Goal: Navigation & Orientation: Find specific page/section

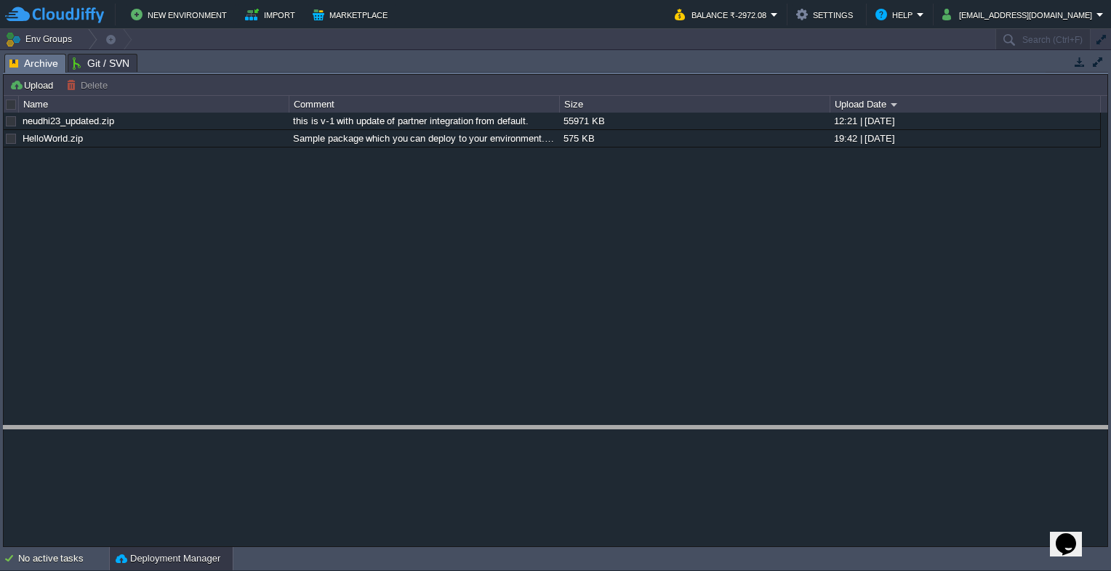
drag, startPoint x: 192, startPoint y: 66, endPoint x: 171, endPoint y: 437, distance: 371.4
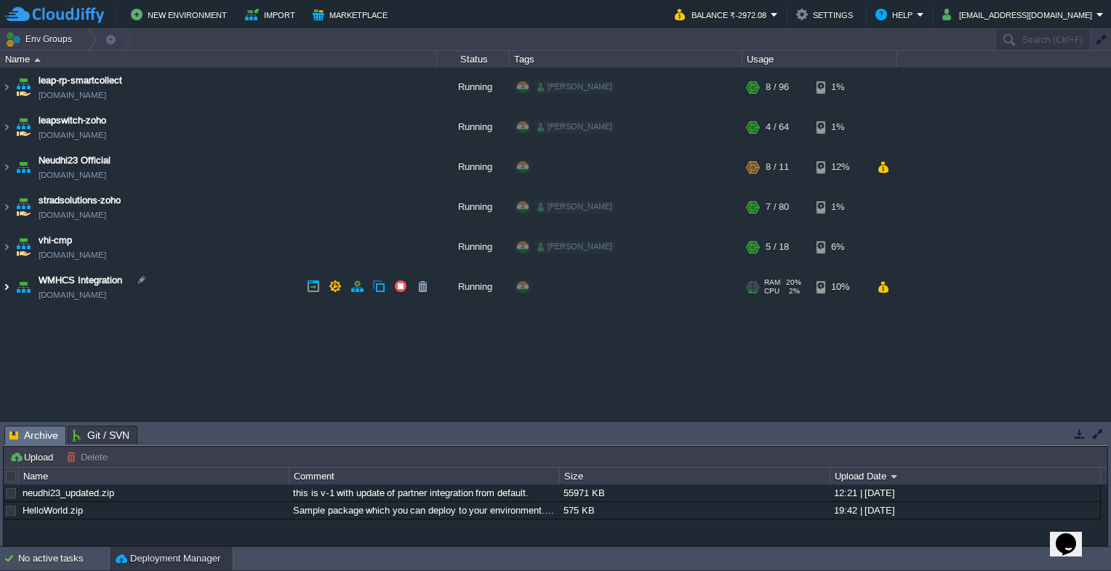
click at [6, 287] on img at bounding box center [7, 287] width 12 height 39
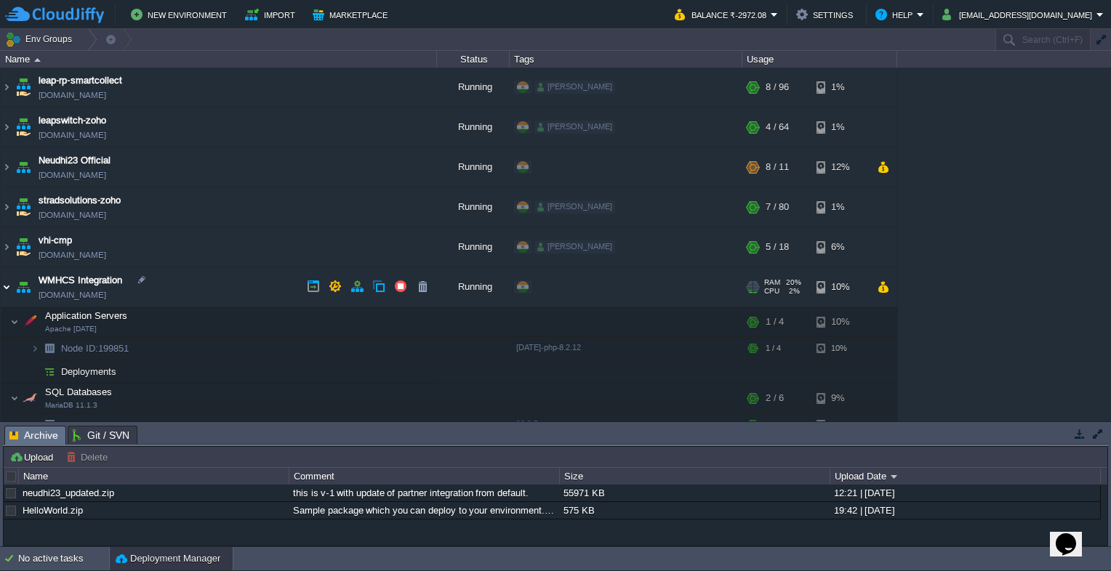
scroll to position [13, 0]
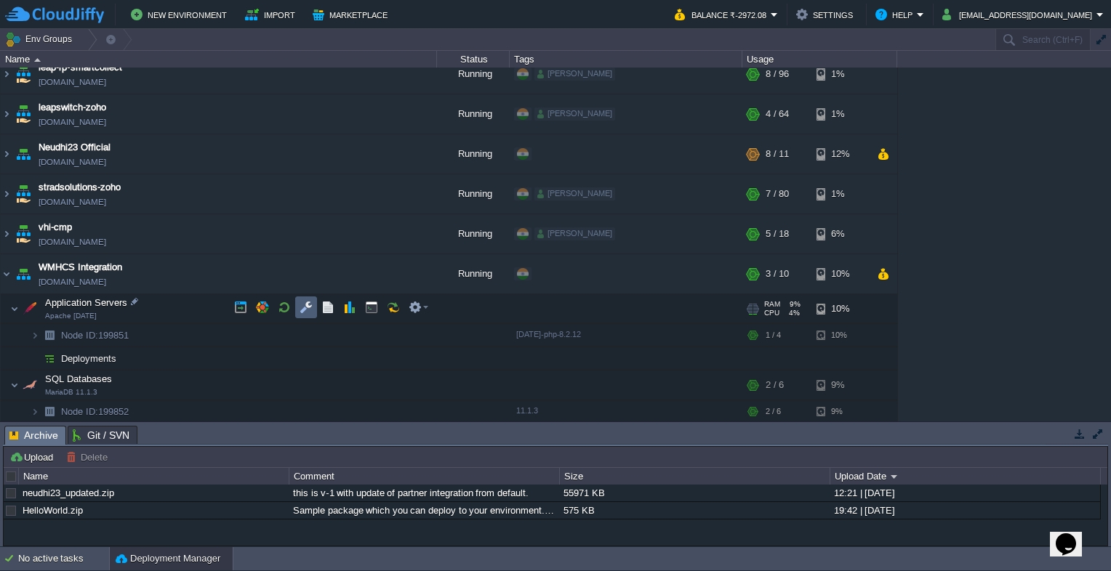
click at [308, 304] on button "button" at bounding box center [306, 307] width 13 height 13
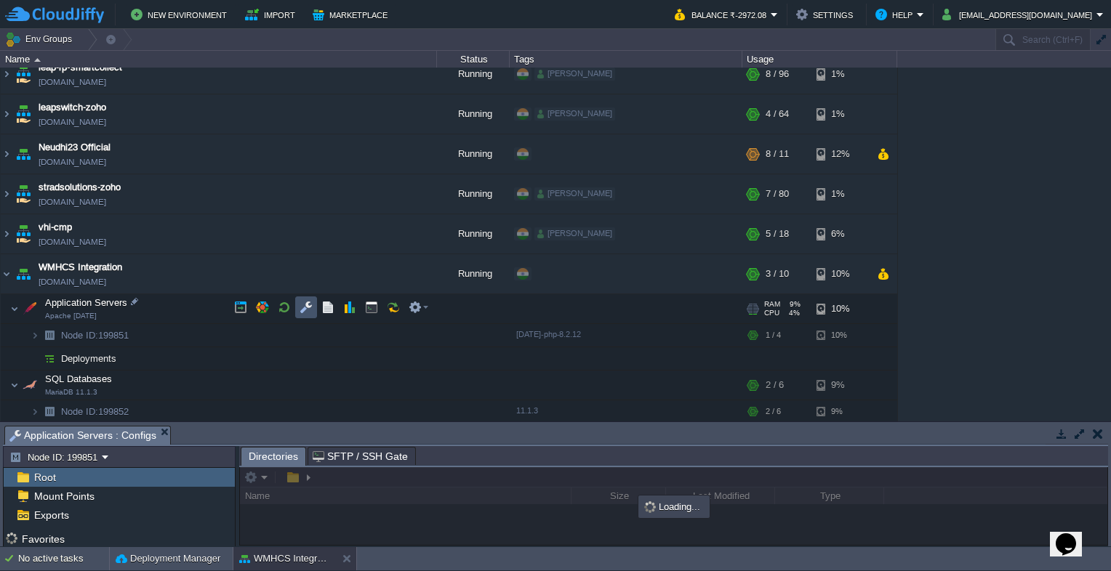
click at [308, 304] on button "button" at bounding box center [306, 307] width 13 height 13
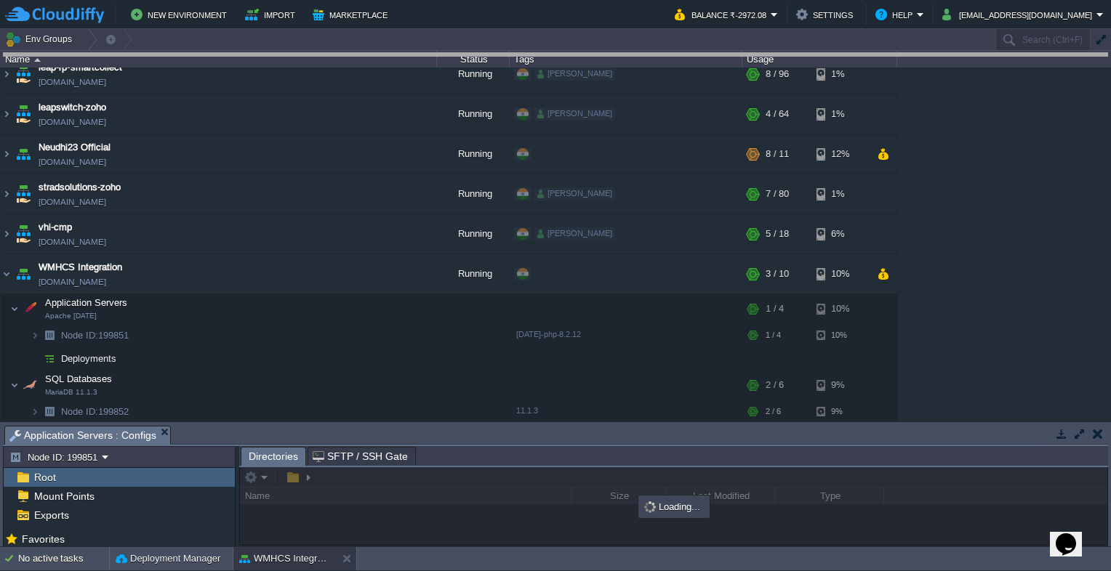
drag, startPoint x: 401, startPoint y: 438, endPoint x: 520, endPoint y: -20, distance: 473.1
click at [520, 0] on html "New Environment Import Marketplace Bonus ₹0.00 Upgrade Account Balance ₹-2972.0…" at bounding box center [555, 285] width 1111 height 571
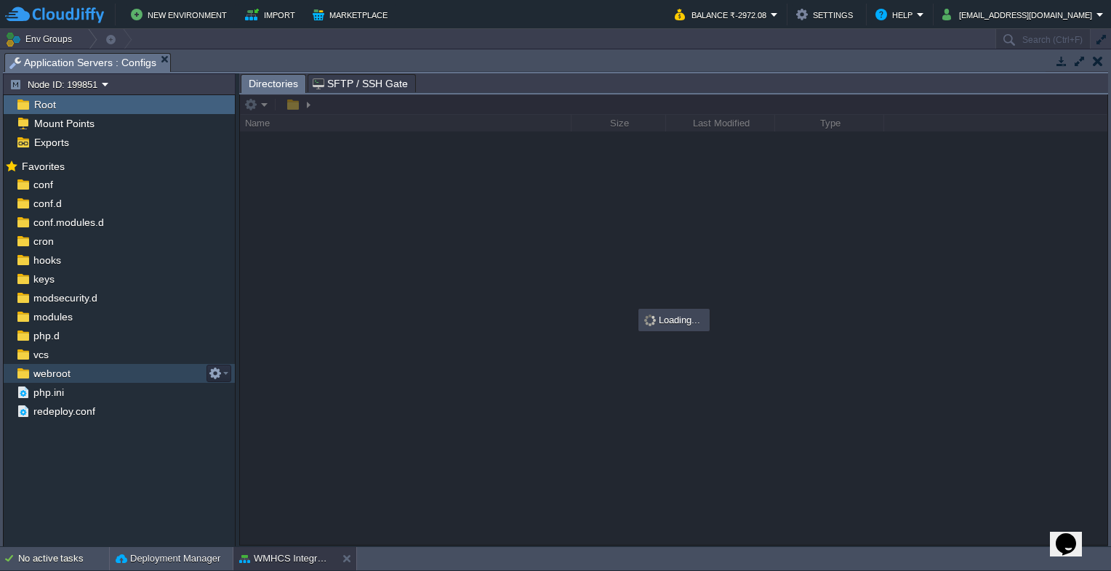
click at [59, 377] on span "webroot" at bounding box center [52, 373] width 42 height 13
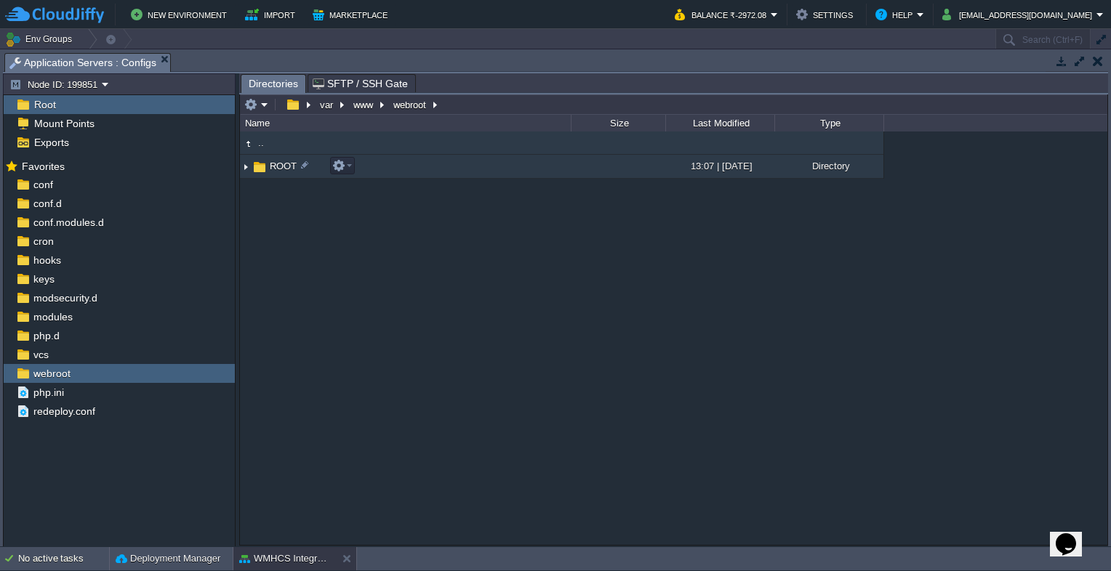
click at [283, 166] on span "ROOT" at bounding box center [283, 166] width 31 height 12
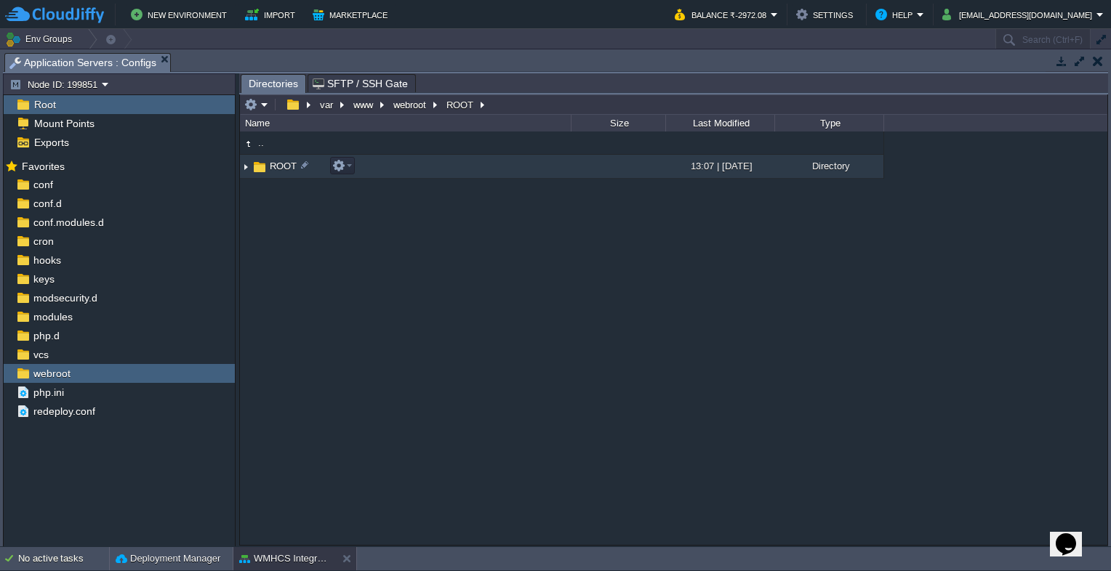
click at [283, 166] on span "ROOT" at bounding box center [283, 166] width 31 height 12
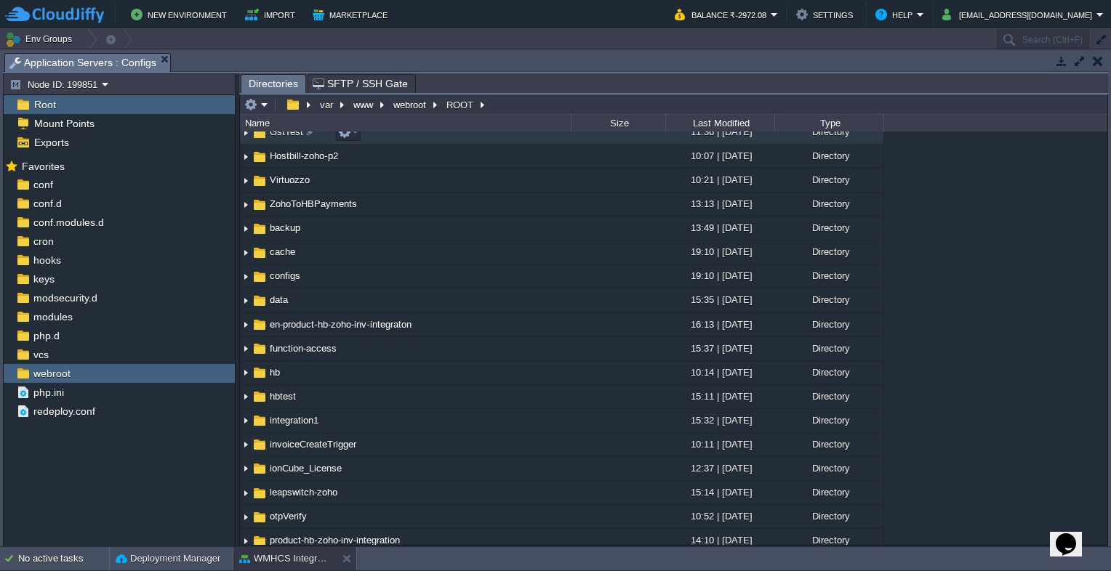
scroll to position [0, 0]
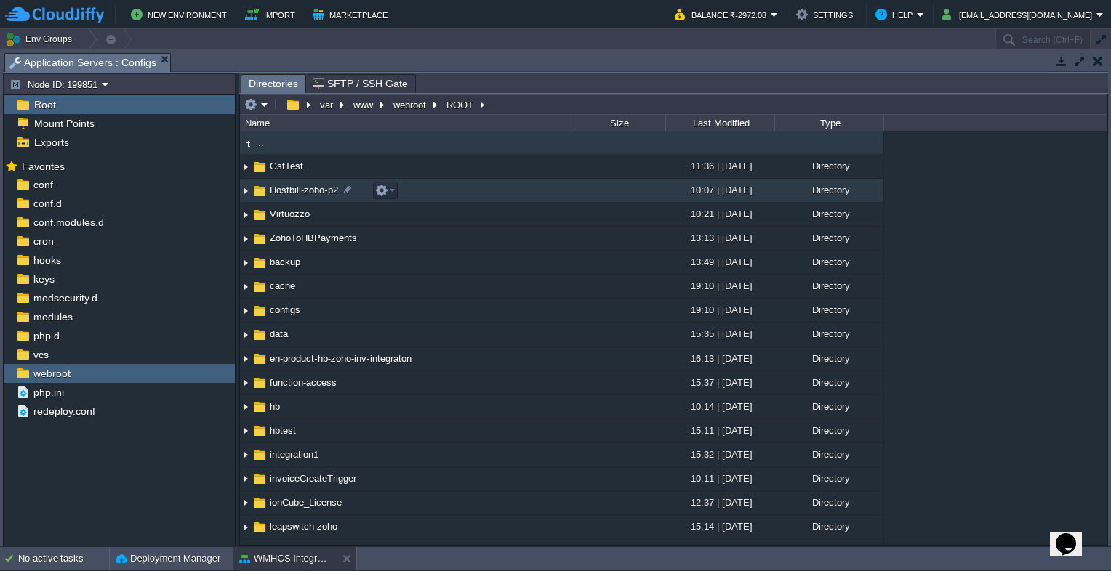
click at [286, 189] on span "Hostbill-zoho-p2" at bounding box center [304, 190] width 73 height 12
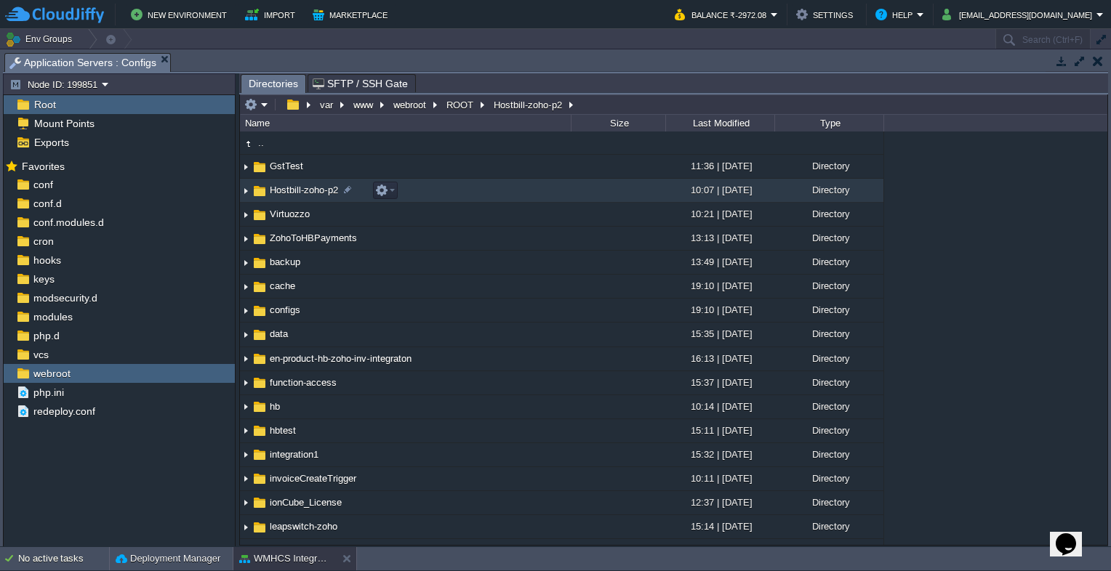
click at [286, 189] on span "Hostbill-zoho-p2" at bounding box center [304, 190] width 73 height 12
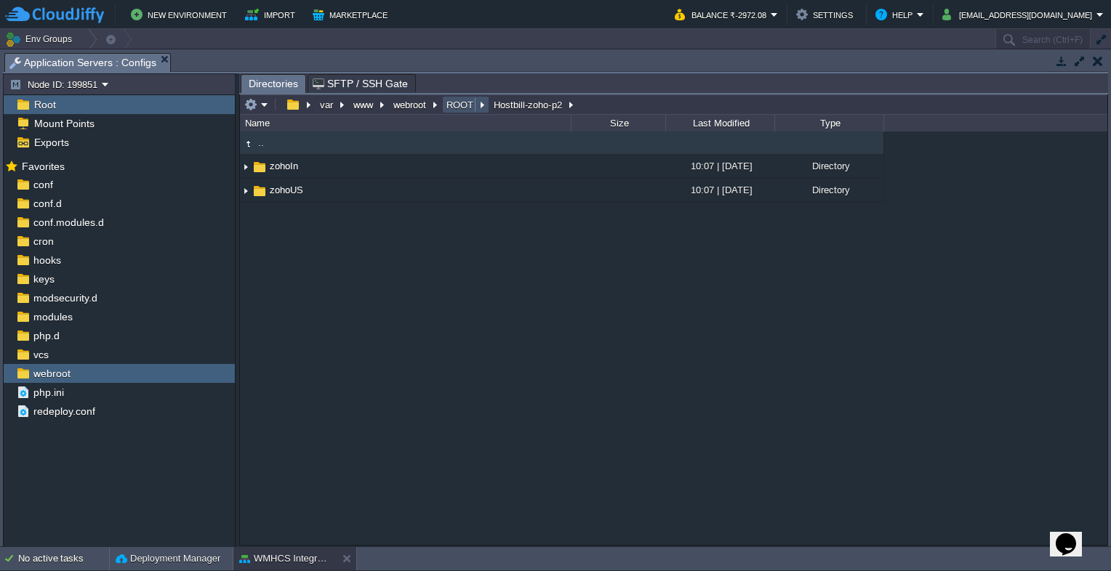
click at [459, 103] on button "ROOT" at bounding box center [460, 104] width 33 height 13
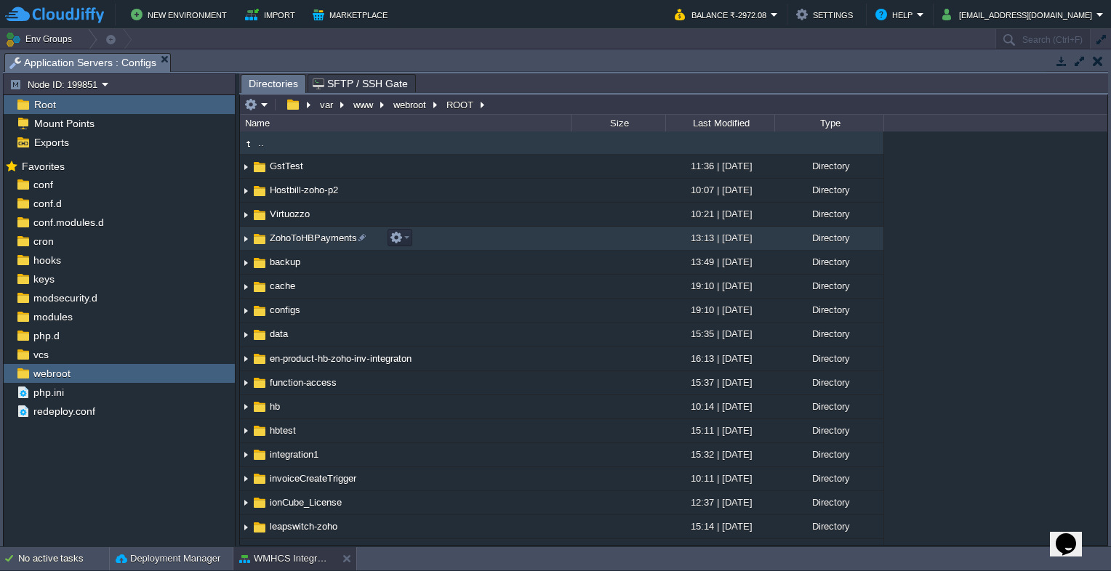
click at [295, 240] on span "ZohoToHBPayments" at bounding box center [314, 238] width 92 height 12
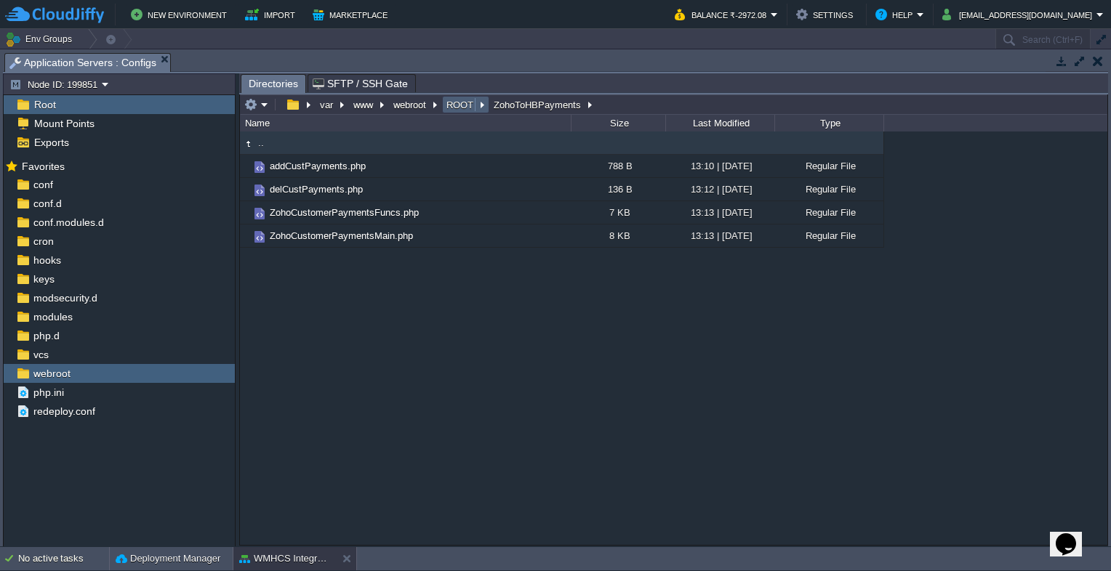
click at [460, 100] on button "ROOT" at bounding box center [460, 104] width 33 height 13
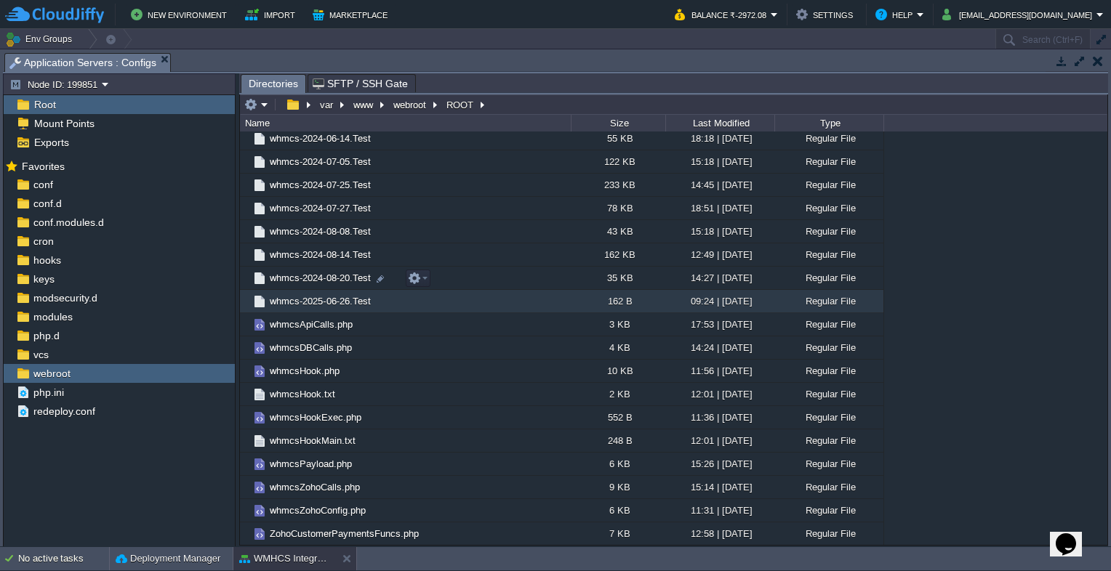
scroll to position [3049, 0]
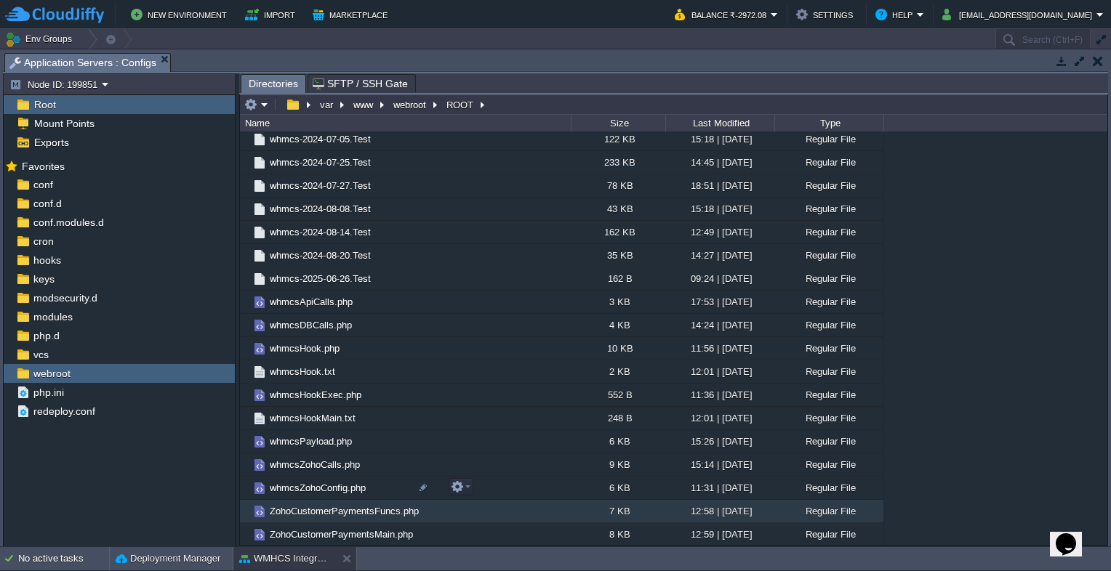
click at [316, 505] on span "ZohoCustomerPaymentsFuncs.php" at bounding box center [344, 511] width 153 height 12
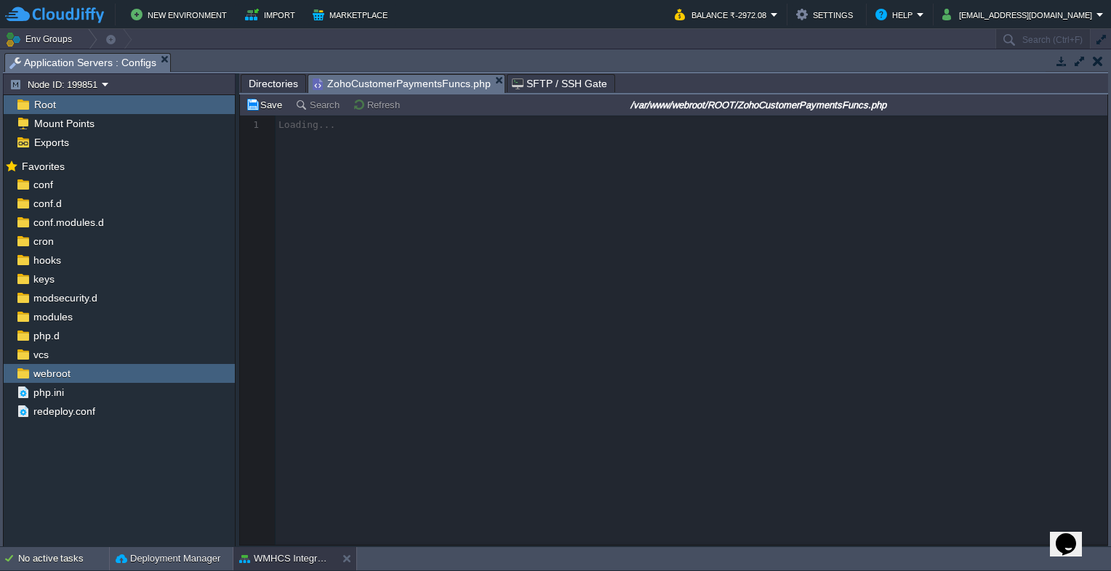
click at [273, 87] on span "Directories" at bounding box center [273, 83] width 49 height 17
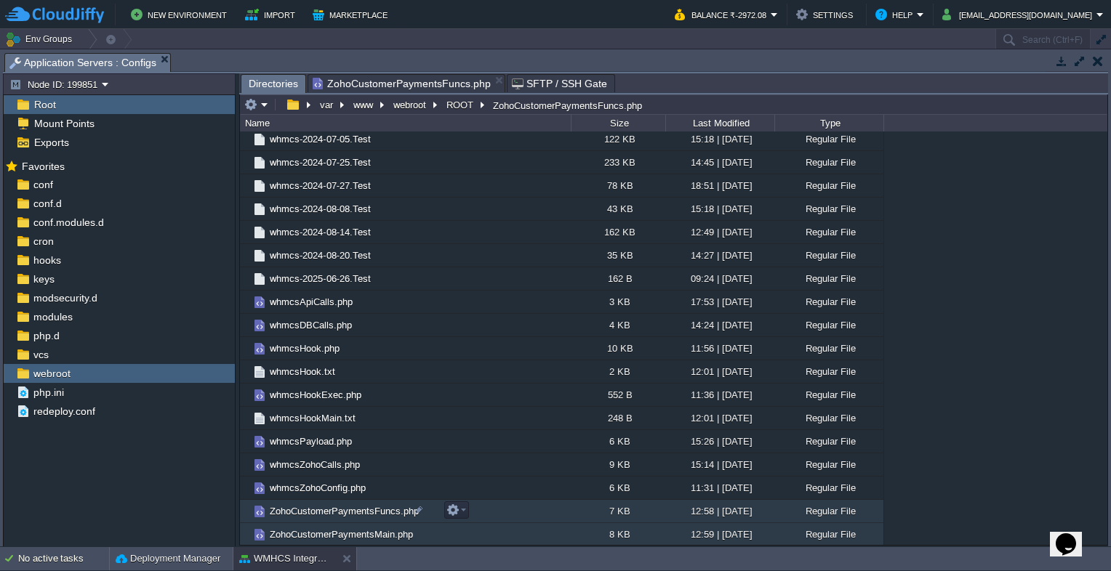
click at [339, 529] on span "ZohoCustomerPaymentsMain.php" at bounding box center [342, 535] width 148 height 12
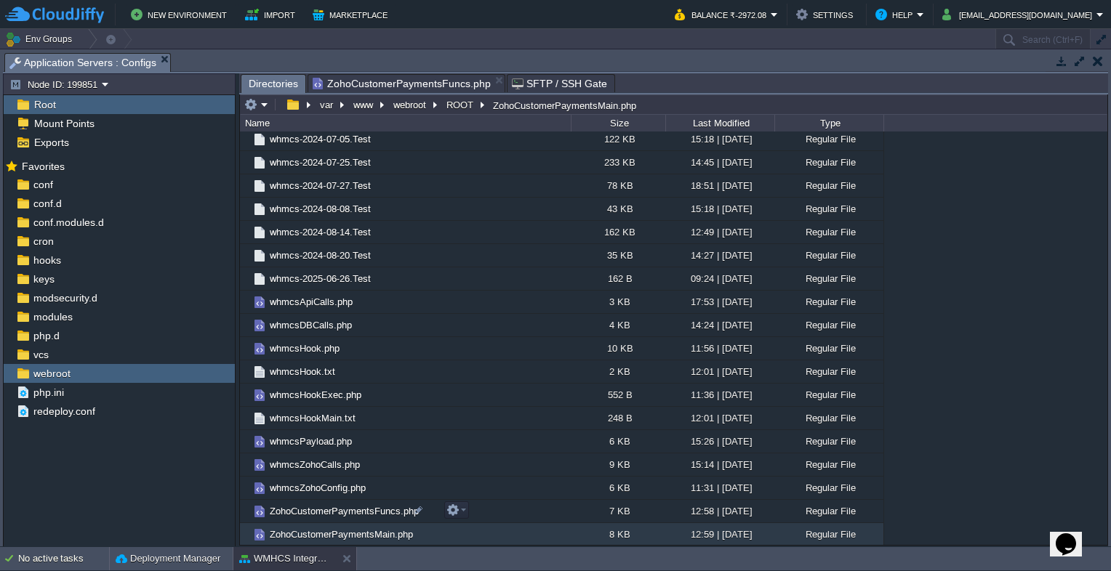
click at [339, 529] on span "ZohoCustomerPaymentsMain.php" at bounding box center [342, 535] width 148 height 12
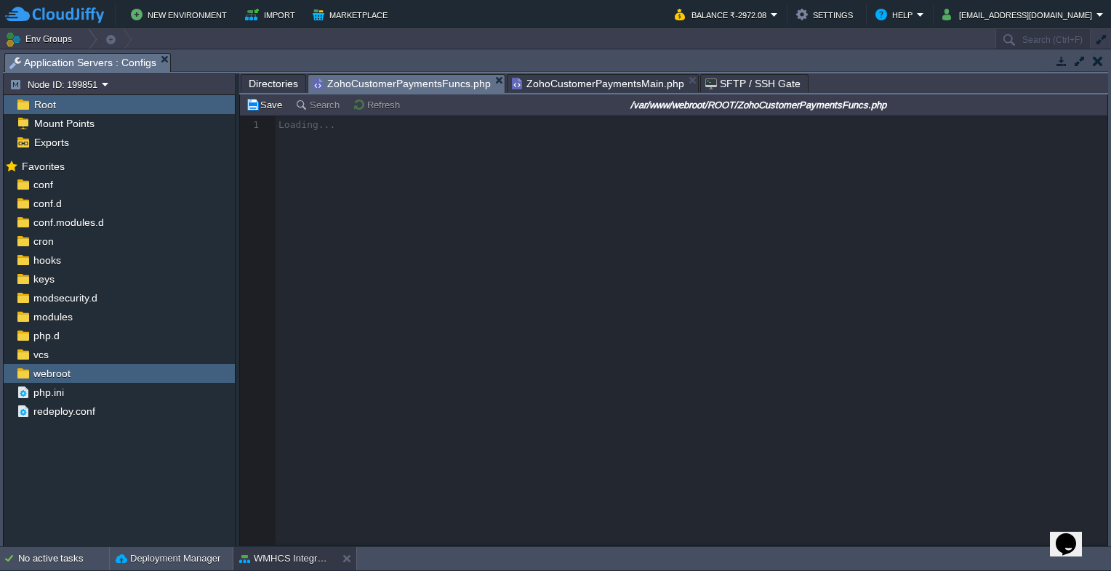
click at [419, 81] on span "ZohoCustomerPaymentsFuncs.php" at bounding box center [402, 84] width 178 height 18
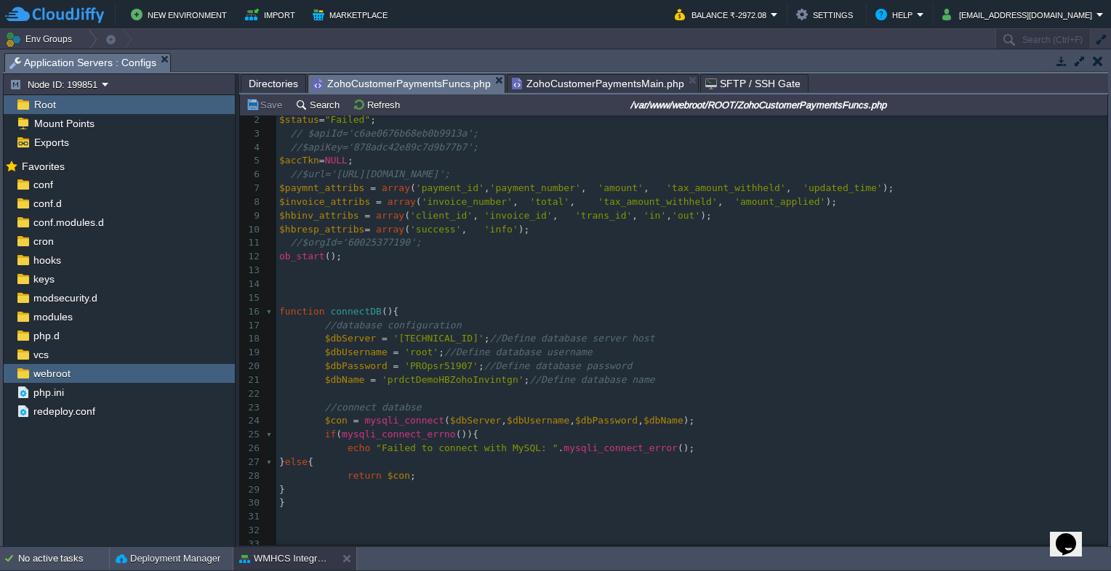
scroll to position [0, 0]
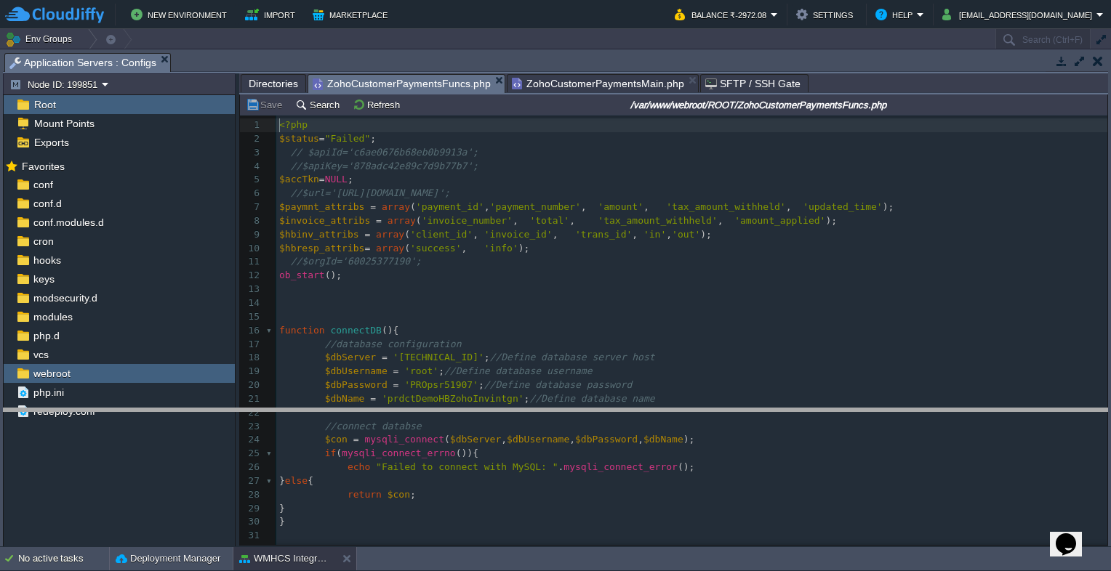
drag, startPoint x: 456, startPoint y: 58, endPoint x: 500, endPoint y: 415, distance: 359.7
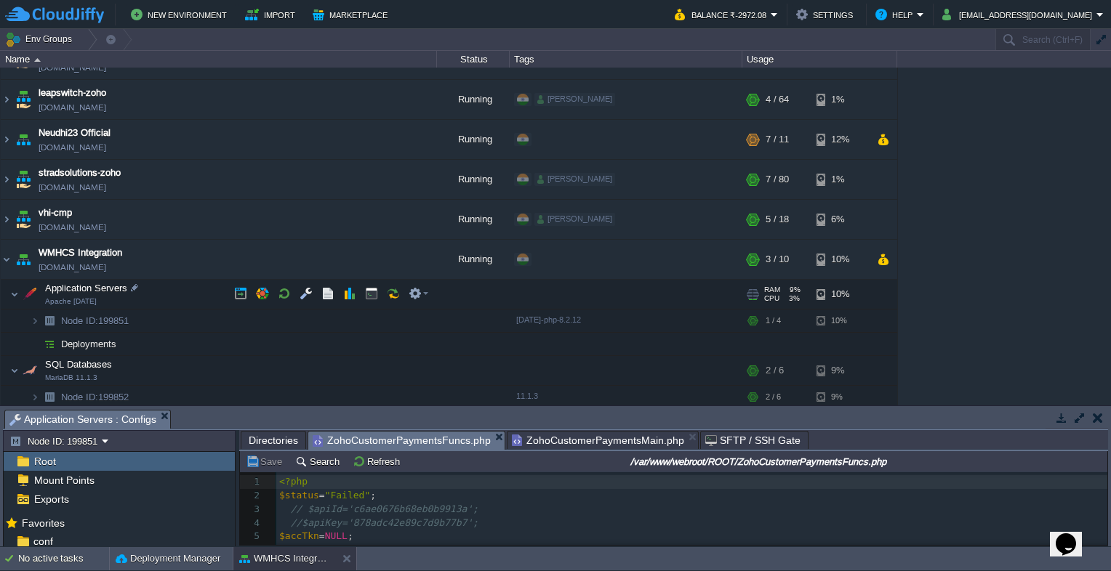
scroll to position [29, 0]
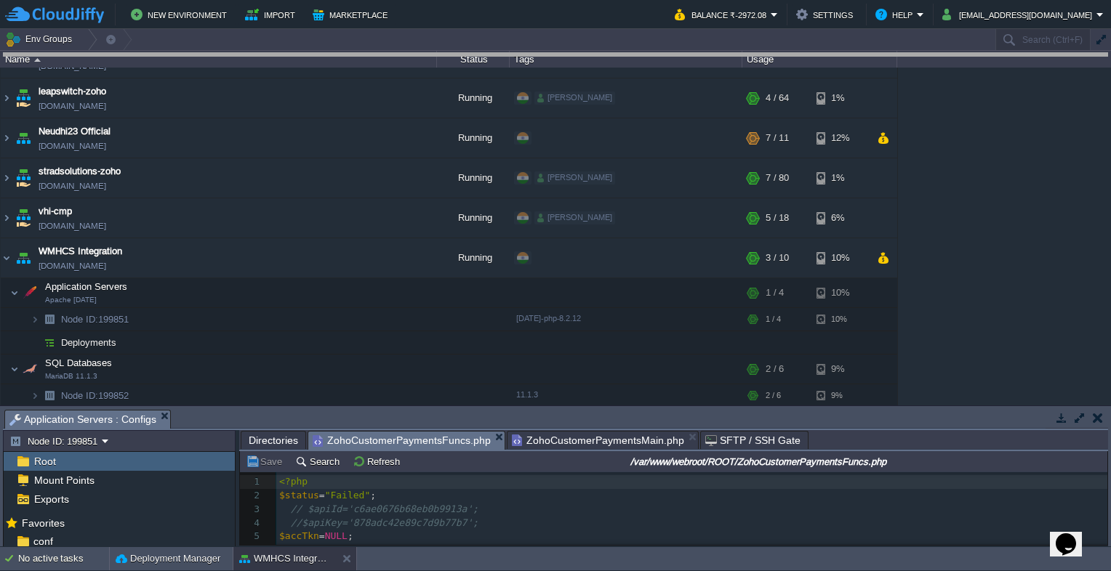
drag, startPoint x: 220, startPoint y: 422, endPoint x: 320, endPoint y: 32, distance: 403.1
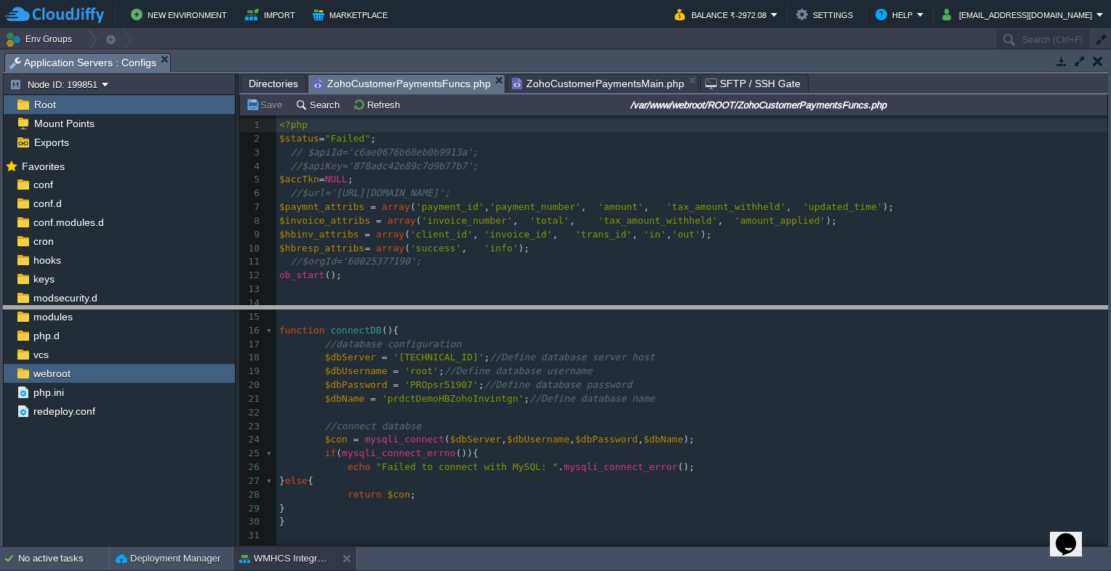
drag, startPoint x: 199, startPoint y: 64, endPoint x: 244, endPoint y: 317, distance: 257.0
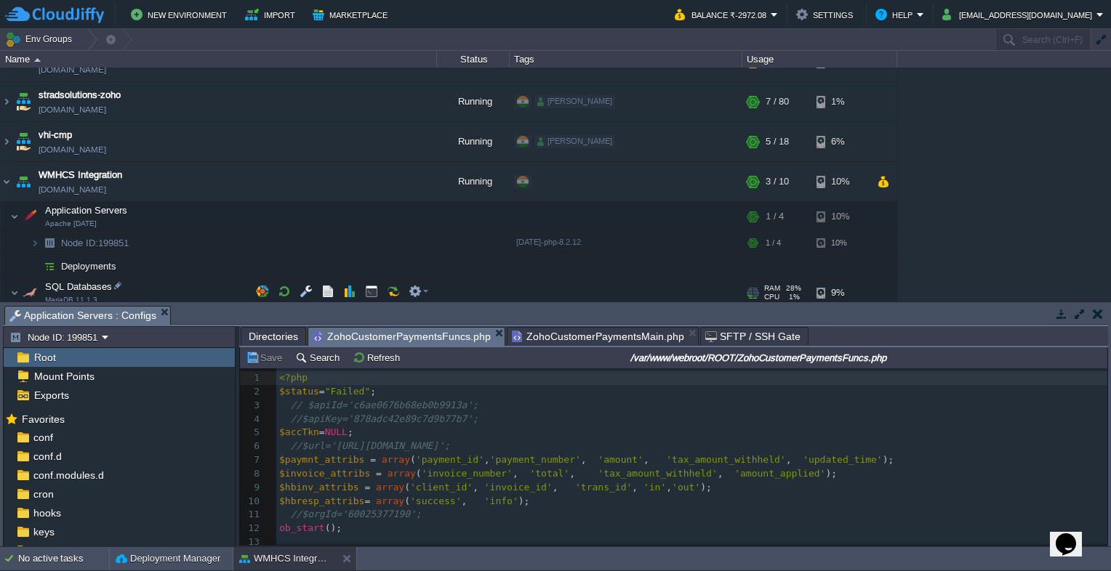
scroll to position [133, 0]
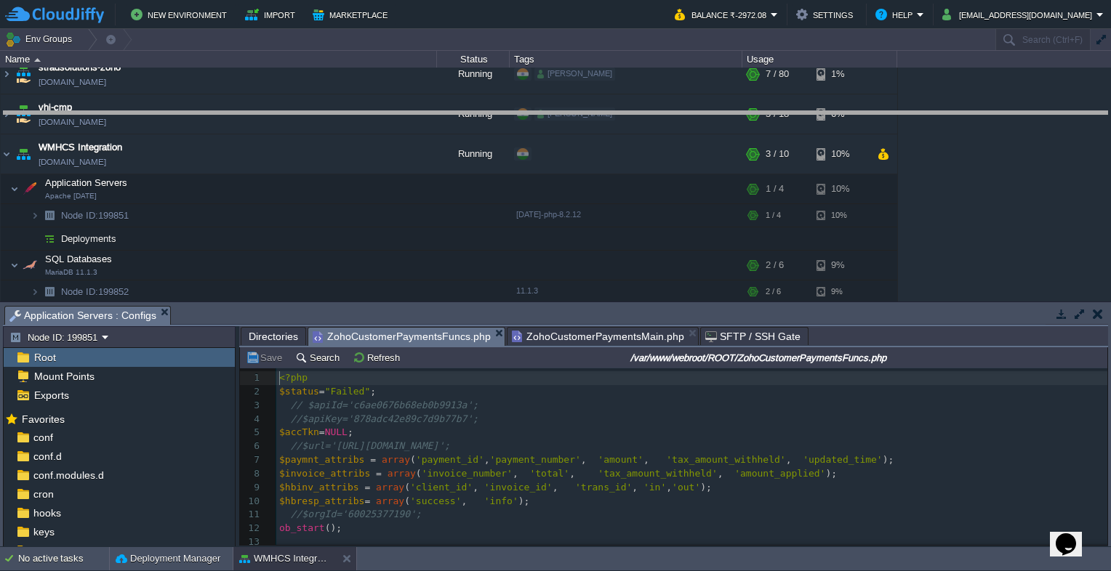
drag, startPoint x: 273, startPoint y: 313, endPoint x: 256, endPoint y: 84, distance: 228.9
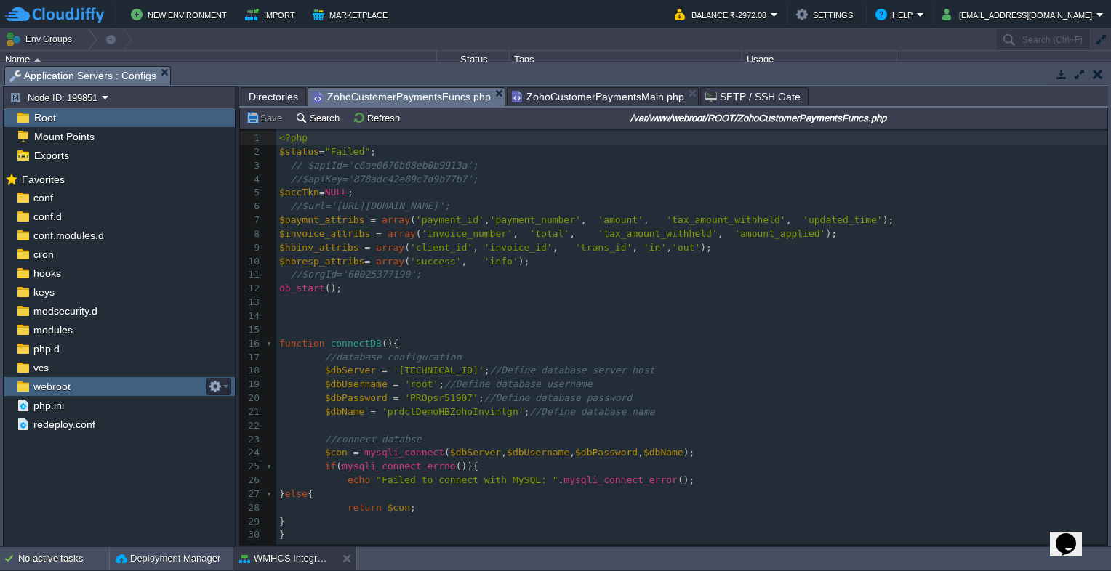
click at [39, 388] on span "webroot" at bounding box center [52, 386] width 42 height 13
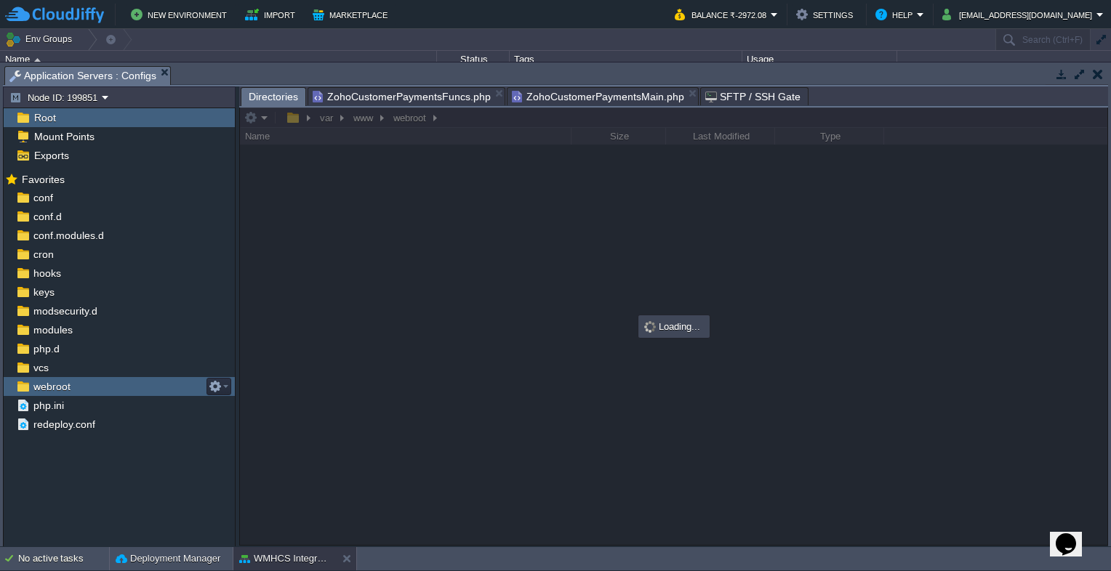
scroll to position [0, 0]
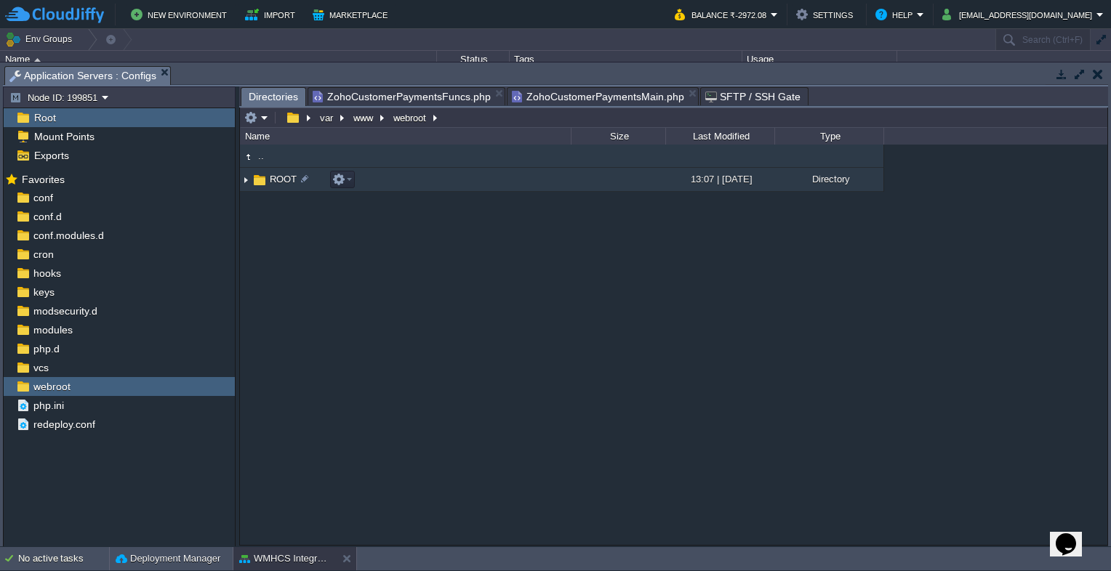
click at [270, 181] on span "ROOT" at bounding box center [283, 179] width 31 height 12
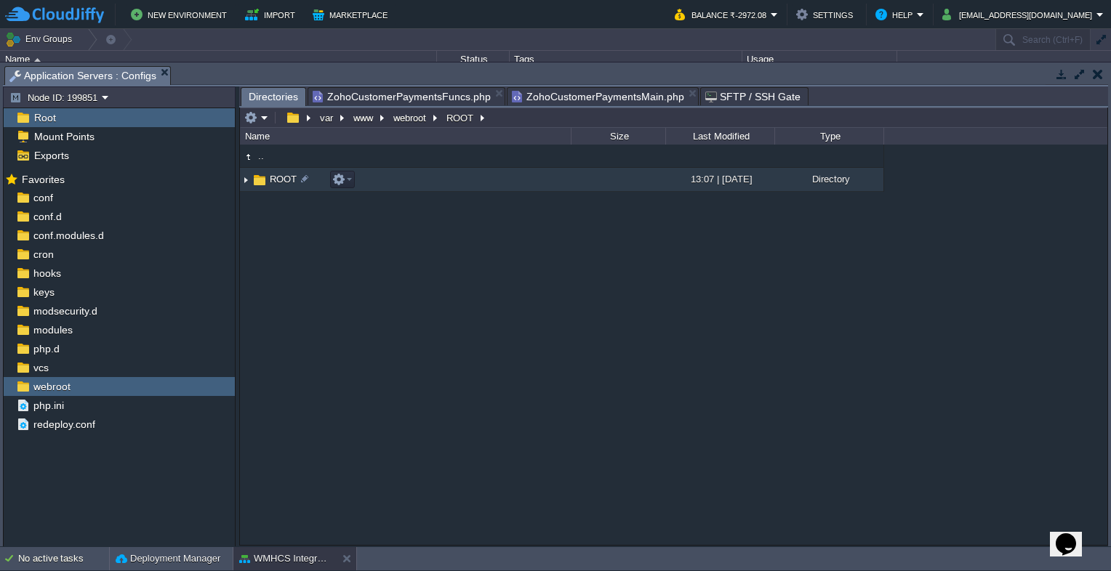
click at [270, 181] on span "ROOT" at bounding box center [283, 179] width 31 height 12
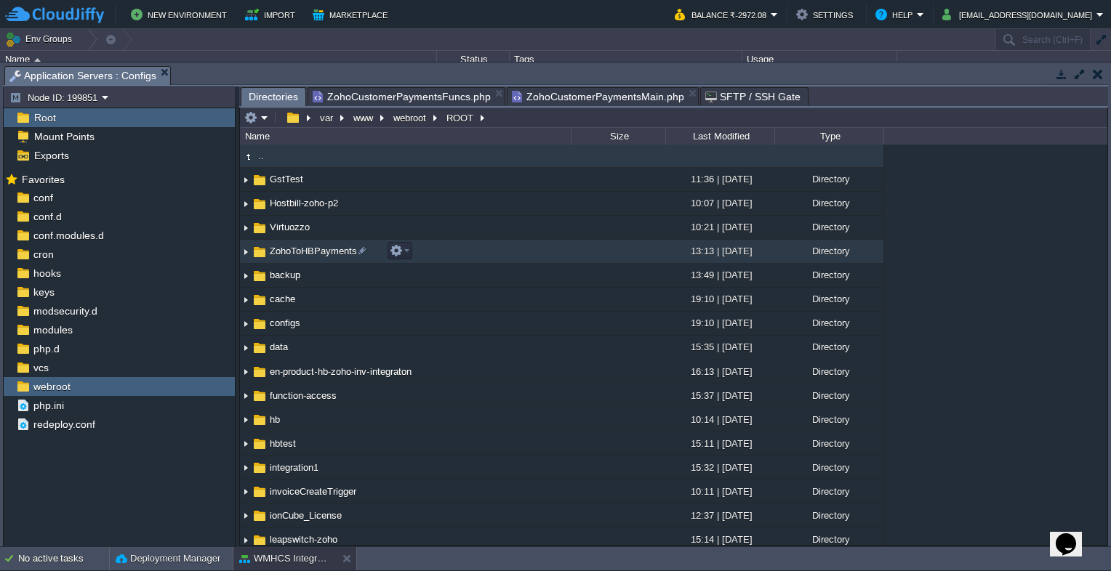
click at [320, 254] on span "ZohoToHBPayments" at bounding box center [314, 251] width 92 height 12
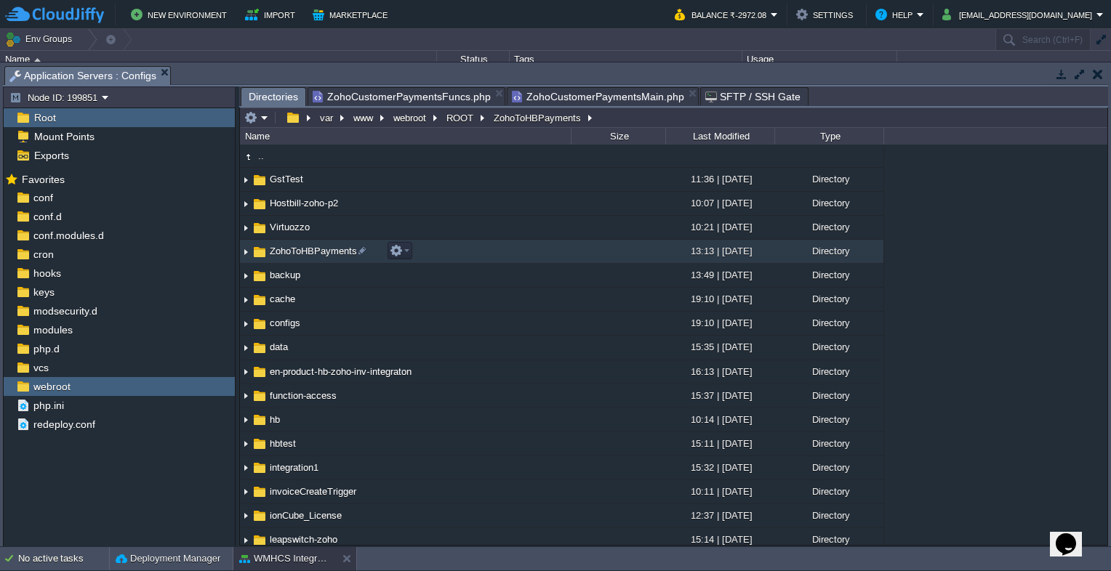
click at [320, 254] on span "ZohoToHBPayments" at bounding box center [314, 251] width 92 height 12
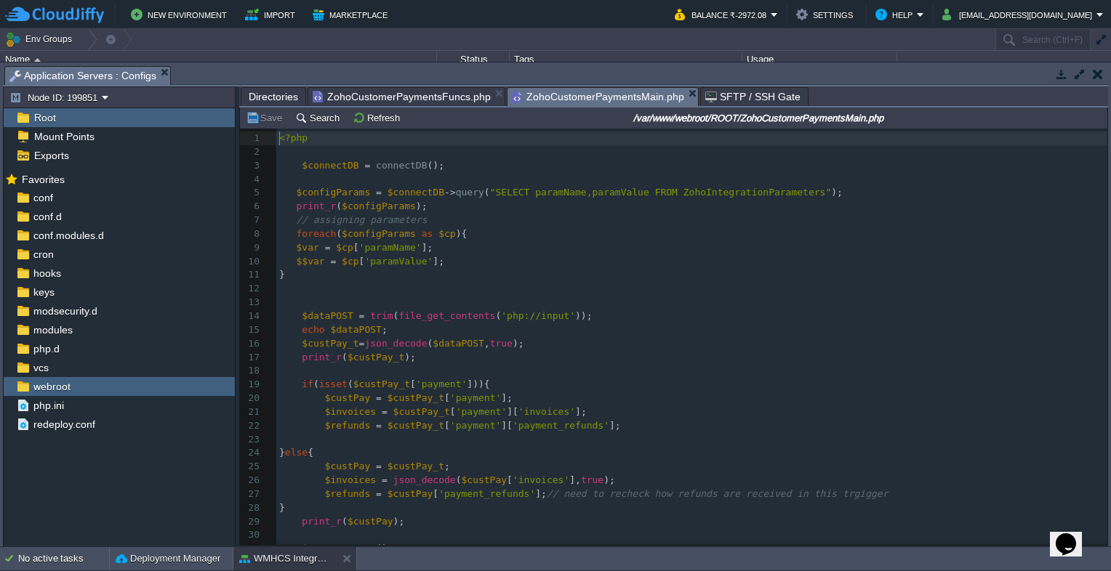
click at [534, 97] on span "ZohoCustomerPaymentsMain.php" at bounding box center [598, 97] width 172 height 18
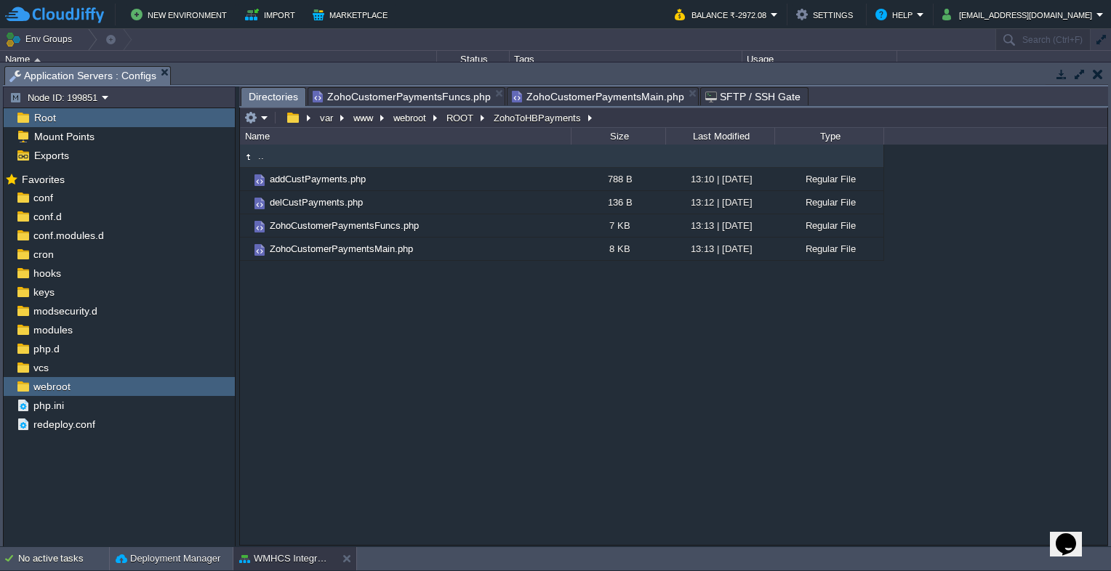
click at [271, 97] on span "Directories" at bounding box center [273, 97] width 49 height 18
click at [404, 116] on button "webroot" at bounding box center [410, 117] width 39 height 13
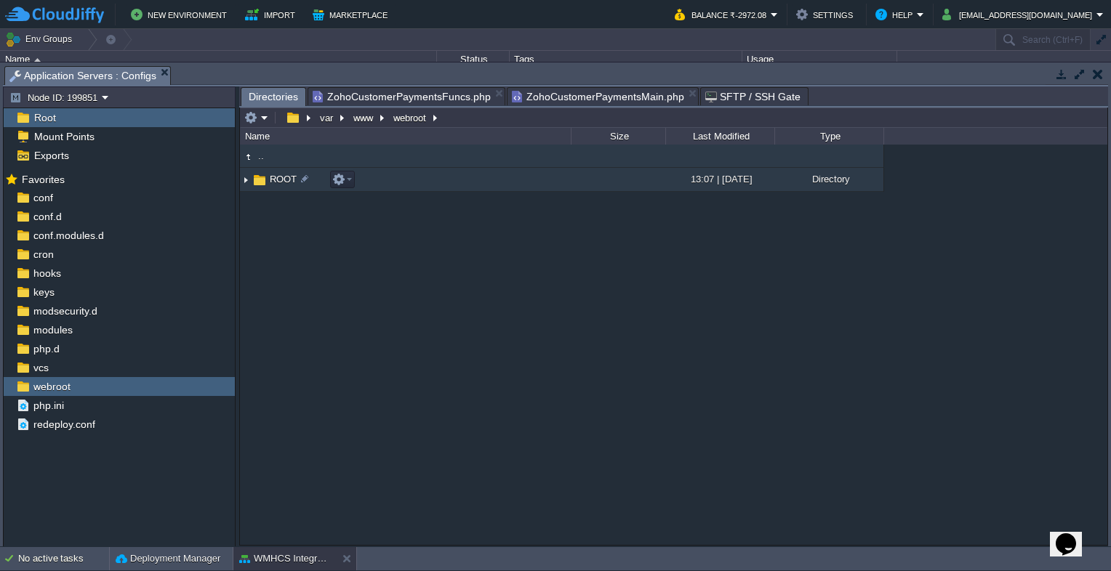
click at [274, 180] on span "ROOT" at bounding box center [283, 179] width 31 height 12
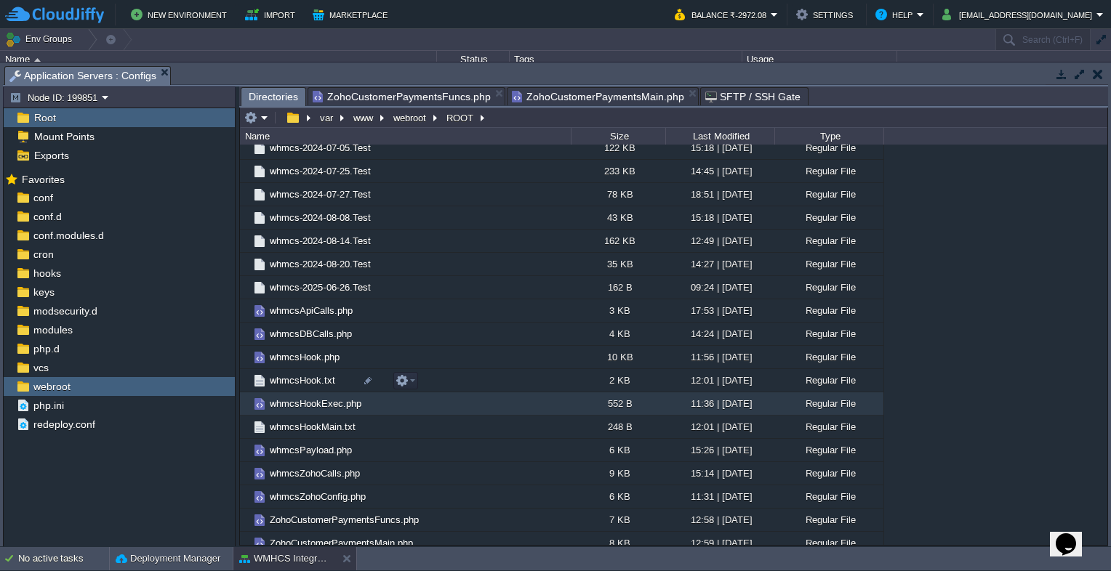
scroll to position [3062, 0]
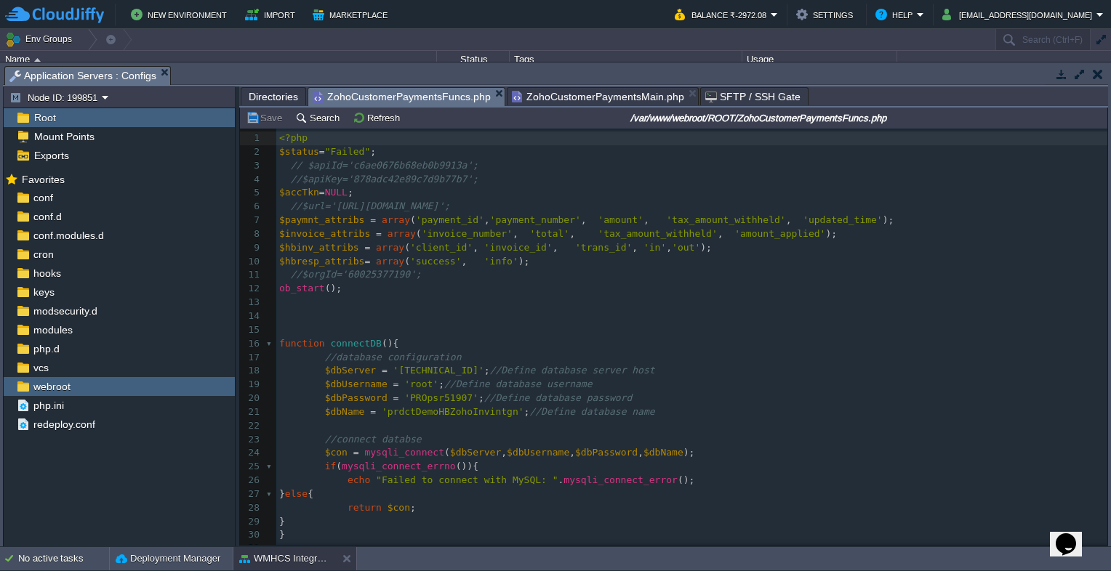
click at [353, 97] on span "ZohoCustomerPaymentsFuncs.php" at bounding box center [402, 97] width 178 height 18
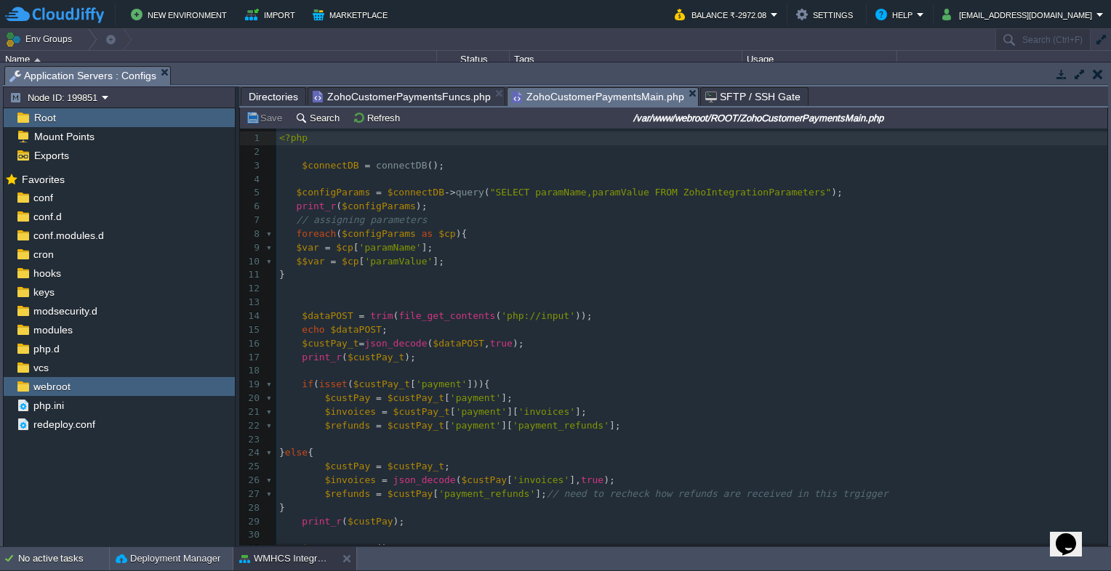
click at [534, 90] on span "ZohoCustomerPaymentsMain.php" at bounding box center [598, 97] width 172 height 18
click at [425, 92] on span "ZohoCustomerPaymentsFuncs.php" at bounding box center [402, 96] width 178 height 17
click at [541, 97] on span "ZohoCustomerPaymentsMain.php" at bounding box center [598, 97] width 172 height 18
click at [402, 96] on span "ZohoCustomerPaymentsFuncs.php" at bounding box center [402, 96] width 178 height 17
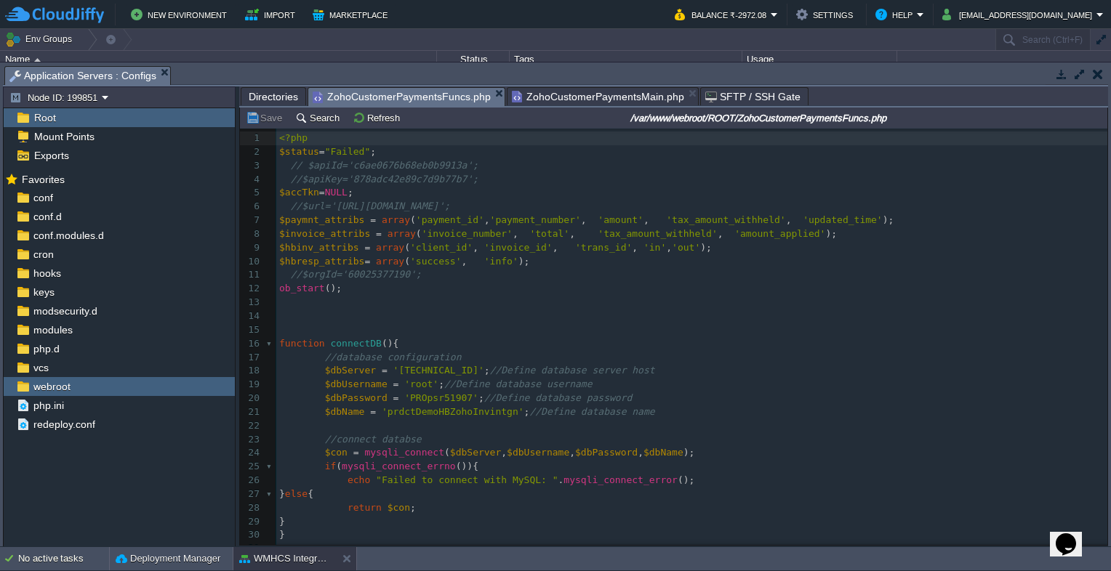
click at [547, 92] on span "ZohoCustomerPaymentsMain.php" at bounding box center [598, 96] width 172 height 17
click at [425, 90] on span "ZohoCustomerPaymentsFuncs.php" at bounding box center [402, 97] width 178 height 18
click at [536, 91] on span "ZohoCustomerPaymentsMain.php" at bounding box center [598, 96] width 172 height 17
click at [416, 92] on span "ZohoCustomerPaymentsFuncs.php" at bounding box center [402, 97] width 178 height 18
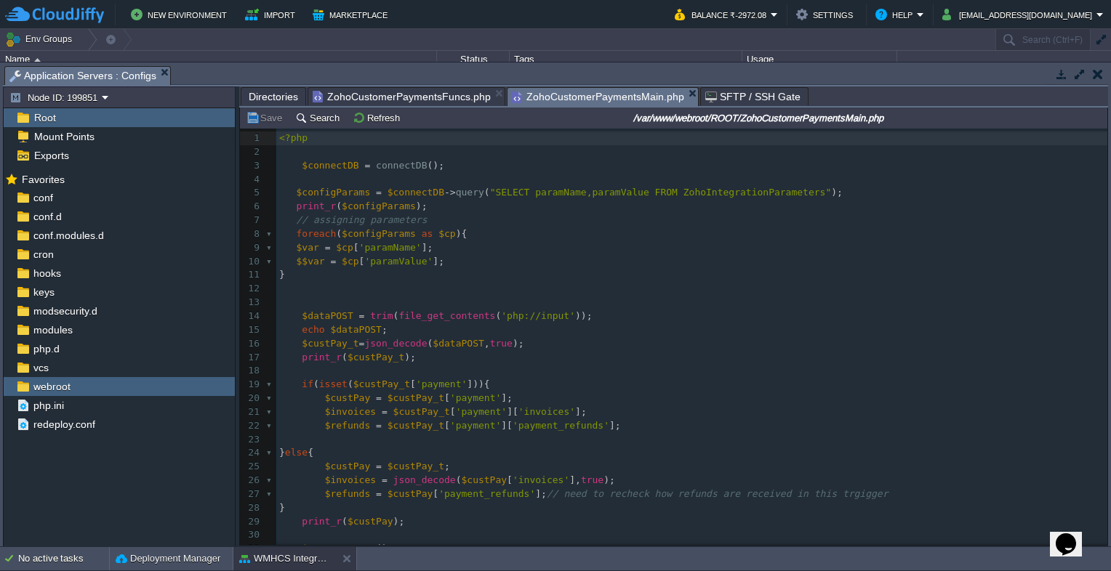
click at [522, 93] on span "ZohoCustomerPaymentsMain.php" at bounding box center [598, 97] width 172 height 18
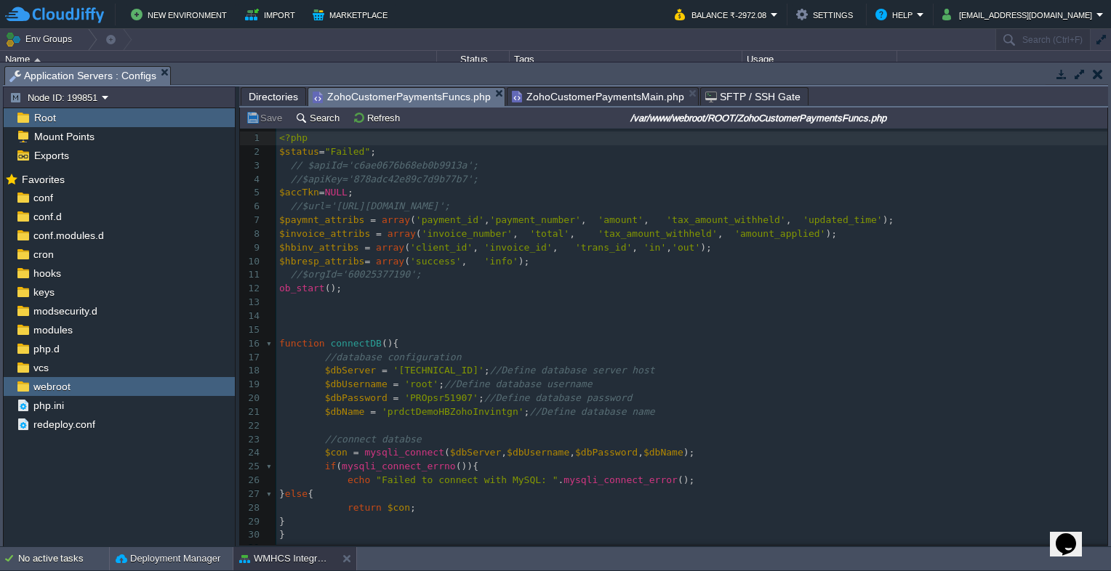
click at [401, 92] on span "ZohoCustomerPaymentsFuncs.php" at bounding box center [402, 97] width 178 height 18
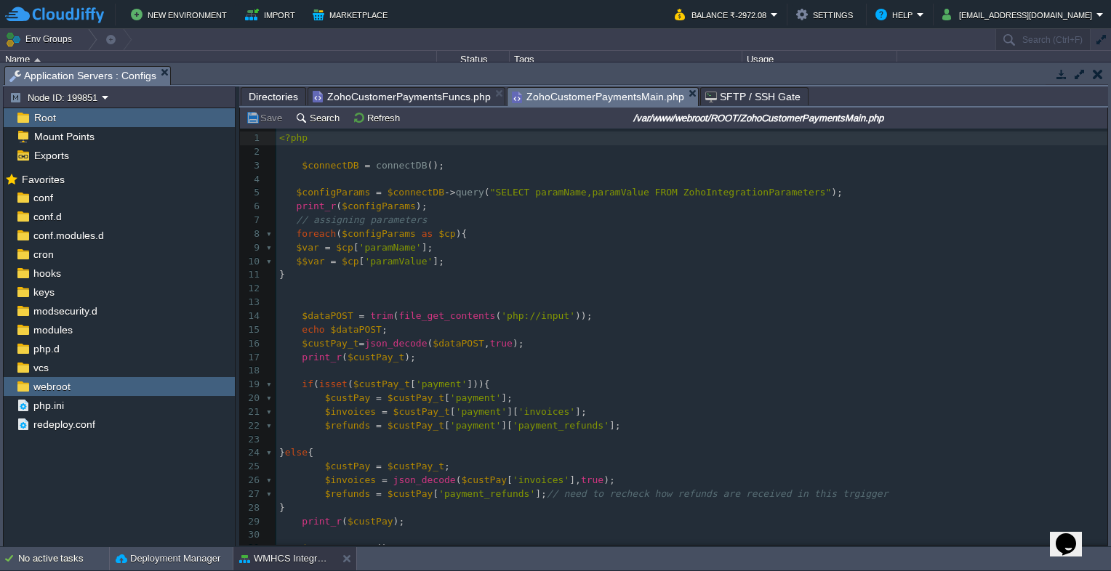
click at [571, 89] on span "ZohoCustomerPaymentsMain.php" at bounding box center [598, 97] width 172 height 18
click at [397, 91] on span "ZohoCustomerPaymentsFuncs.php" at bounding box center [402, 96] width 178 height 17
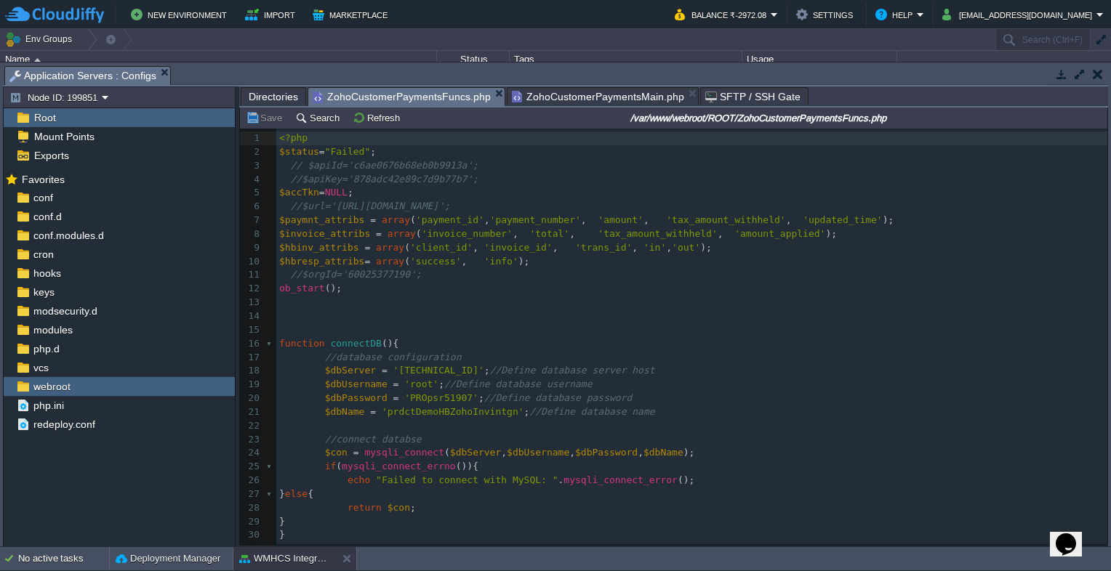
click at [577, 92] on span "ZohoCustomerPaymentsMain.php" at bounding box center [598, 96] width 172 height 17
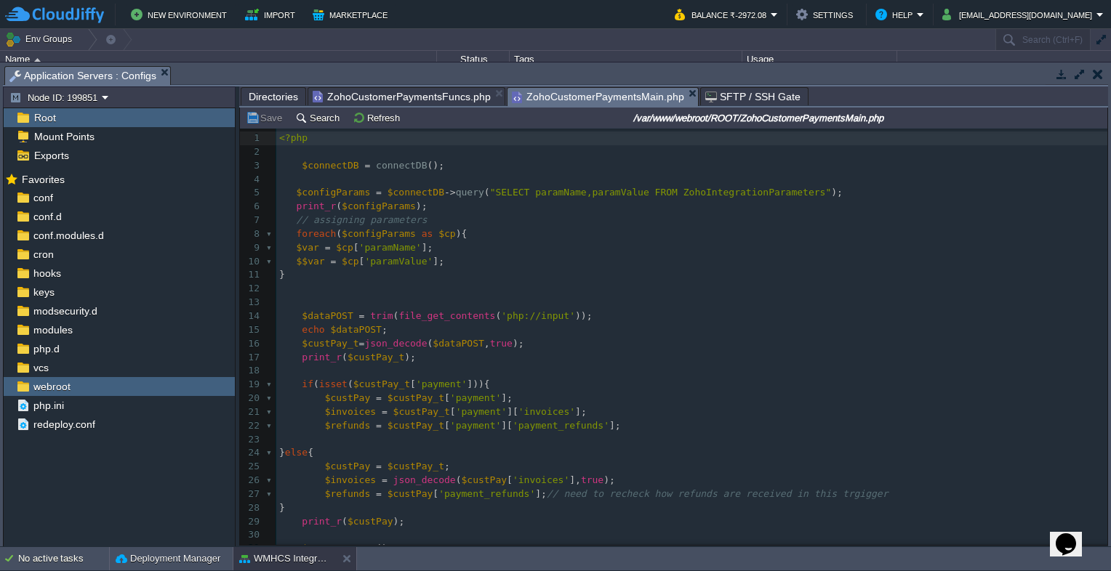
click at [396, 92] on span "ZohoCustomerPaymentsFuncs.php" at bounding box center [402, 96] width 178 height 17
click at [570, 92] on span "ZohoCustomerPaymentsMain.php" at bounding box center [598, 97] width 172 height 18
click at [393, 90] on span "ZohoCustomerPaymentsFuncs.php" at bounding box center [402, 96] width 178 height 17
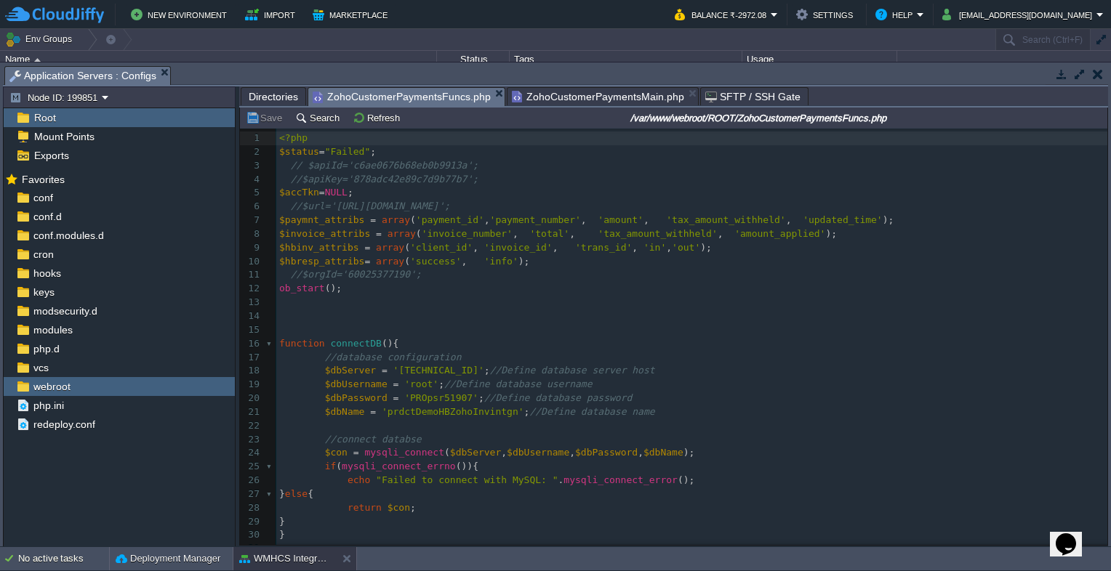
click at [568, 91] on span "ZohoCustomerPaymentsMain.php" at bounding box center [598, 96] width 172 height 17
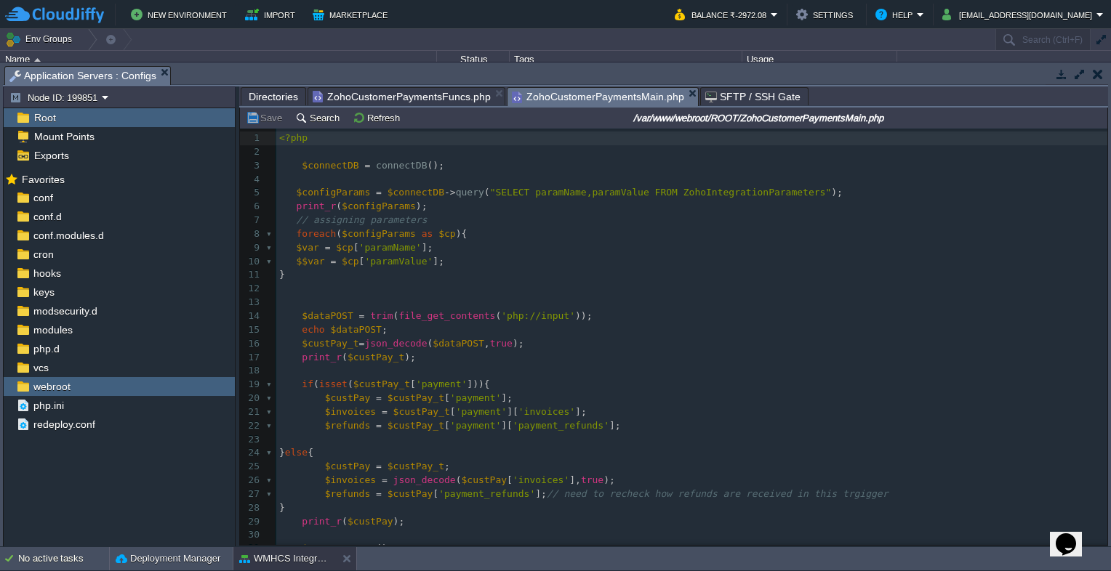
click at [385, 93] on span "ZohoCustomerPaymentsFuncs.php" at bounding box center [402, 96] width 178 height 17
